Goal: Task Accomplishment & Management: Use online tool/utility

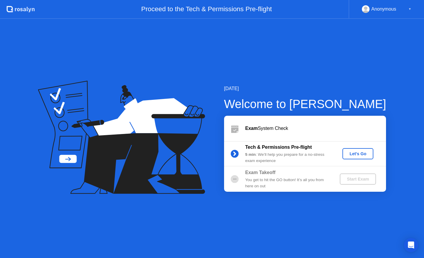
click at [360, 154] on div "Let's Go" at bounding box center [358, 153] width 26 height 5
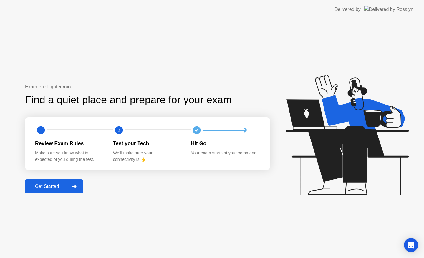
click at [54, 185] on div "Get Started" at bounding box center [47, 186] width 40 height 5
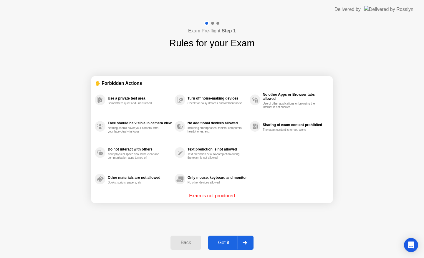
click at [227, 245] on div "Got it" at bounding box center [224, 242] width 28 height 5
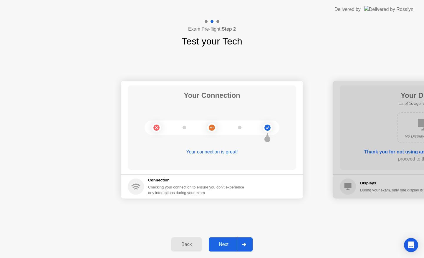
click at [227, 245] on div "Next" at bounding box center [223, 244] width 26 height 5
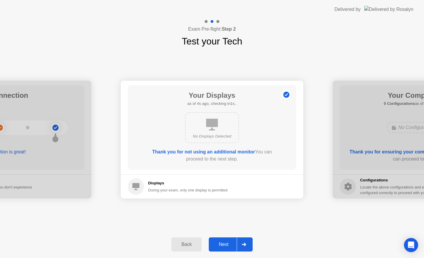
click at [227, 245] on div "Next" at bounding box center [223, 244] width 26 height 5
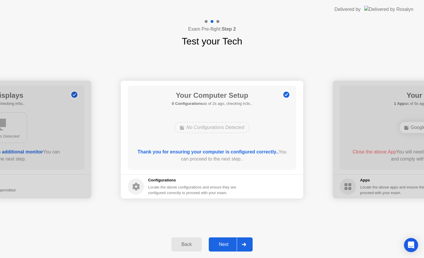
click at [227, 245] on div "Next" at bounding box center [223, 244] width 26 height 5
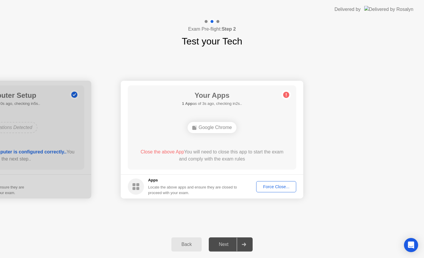
click at [280, 187] on div "Force Close..." at bounding box center [276, 186] width 36 height 5
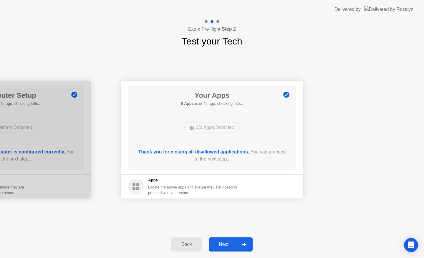
click at [224, 238] on button "Next" at bounding box center [231, 244] width 44 height 14
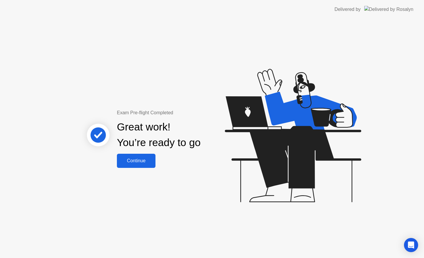
click at [140, 161] on div "Continue" at bounding box center [136, 160] width 35 height 5
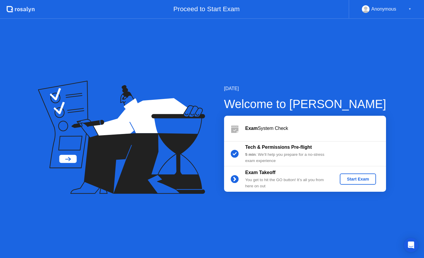
click at [358, 181] on div "Start Exam" at bounding box center [357, 179] width 31 height 5
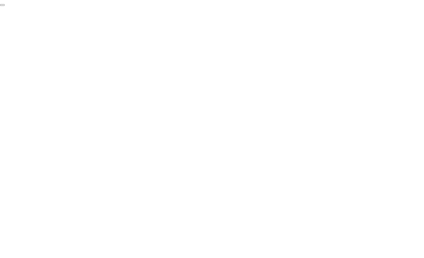
click div "End Proctoring Session"
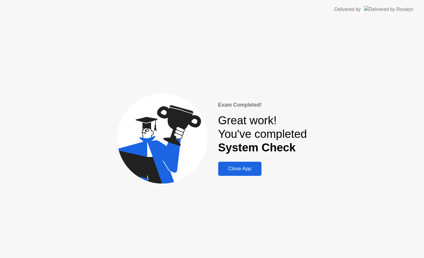
click at [245, 170] on div "Close App" at bounding box center [240, 168] width 40 height 6
